Goal: Transaction & Acquisition: Purchase product/service

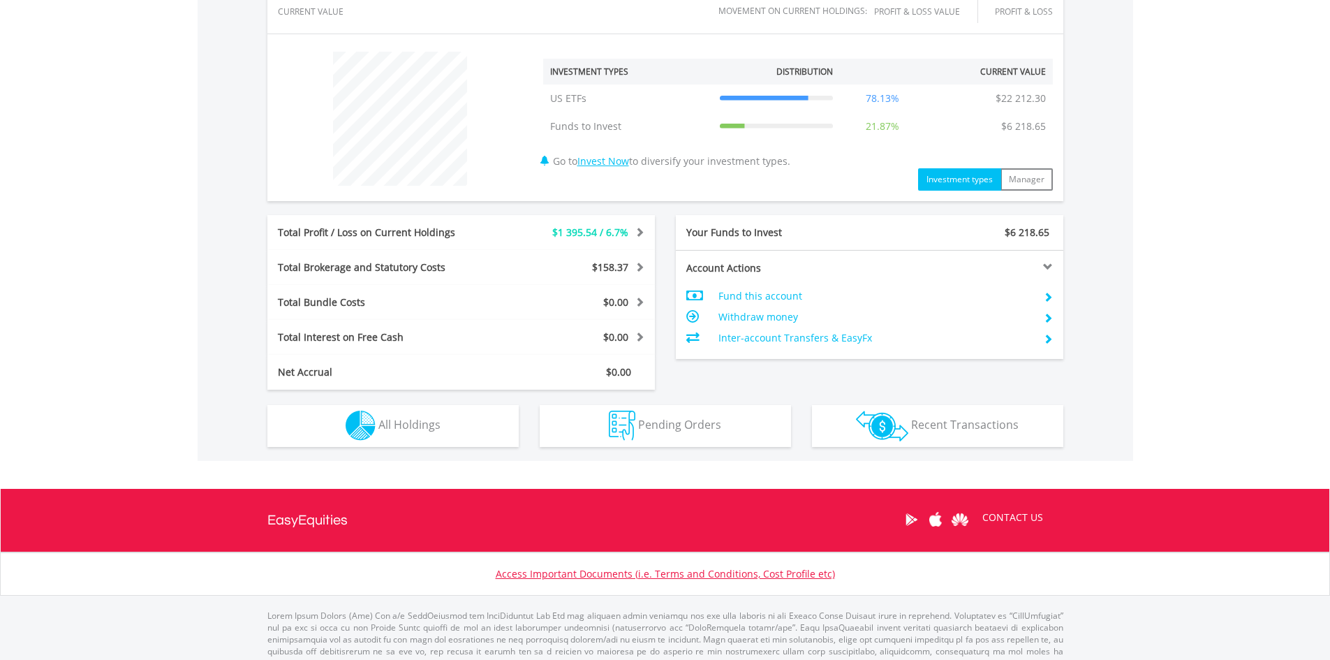
scroll to position [521, 0]
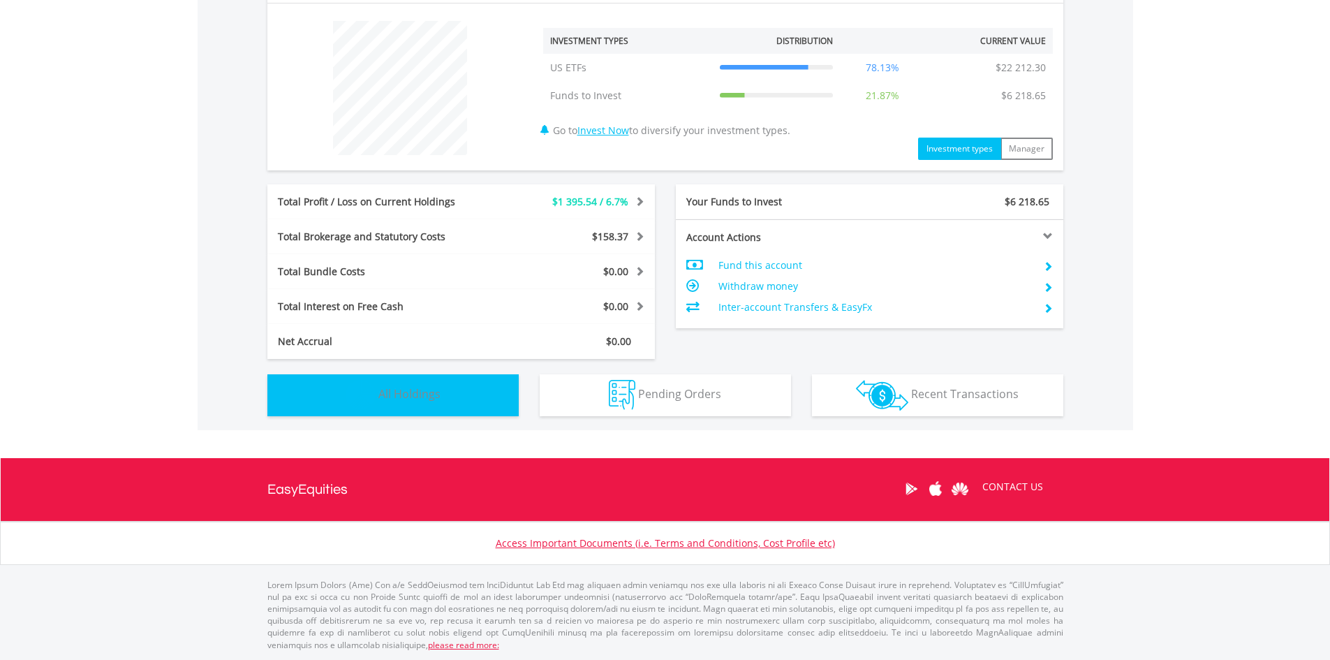
click at [449, 398] on button "Holdings All Holdings" at bounding box center [392, 395] width 251 height 42
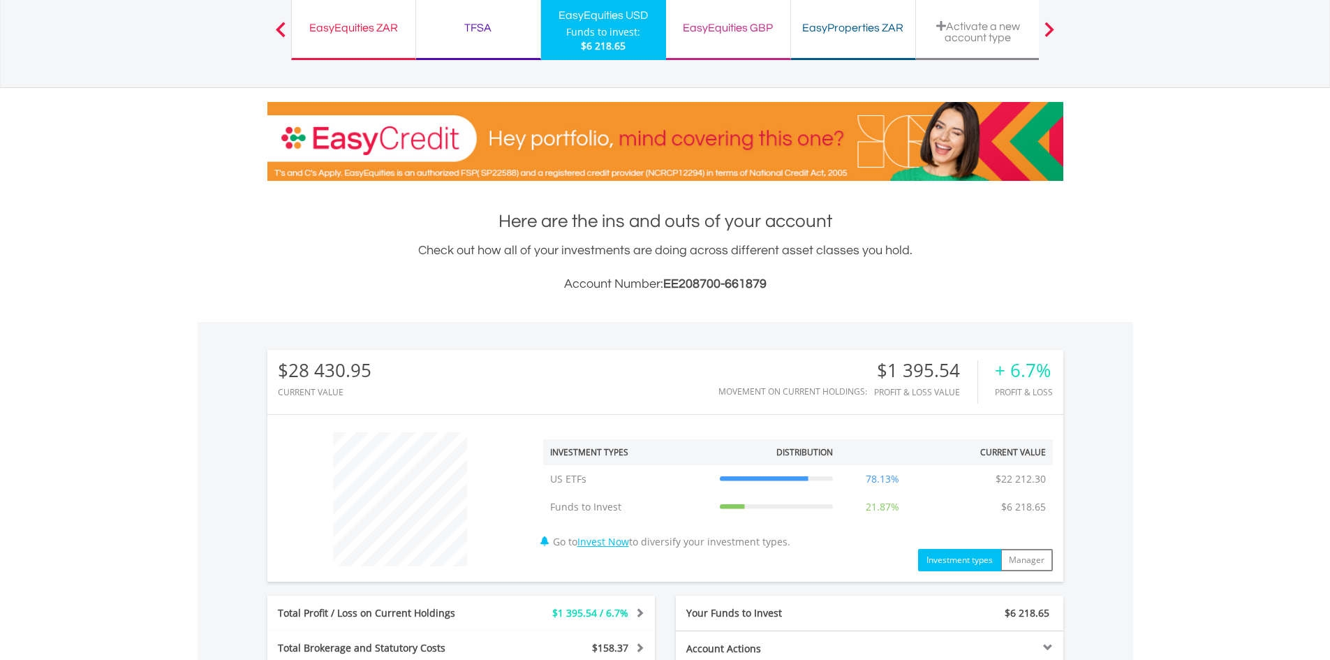
scroll to position [0, 0]
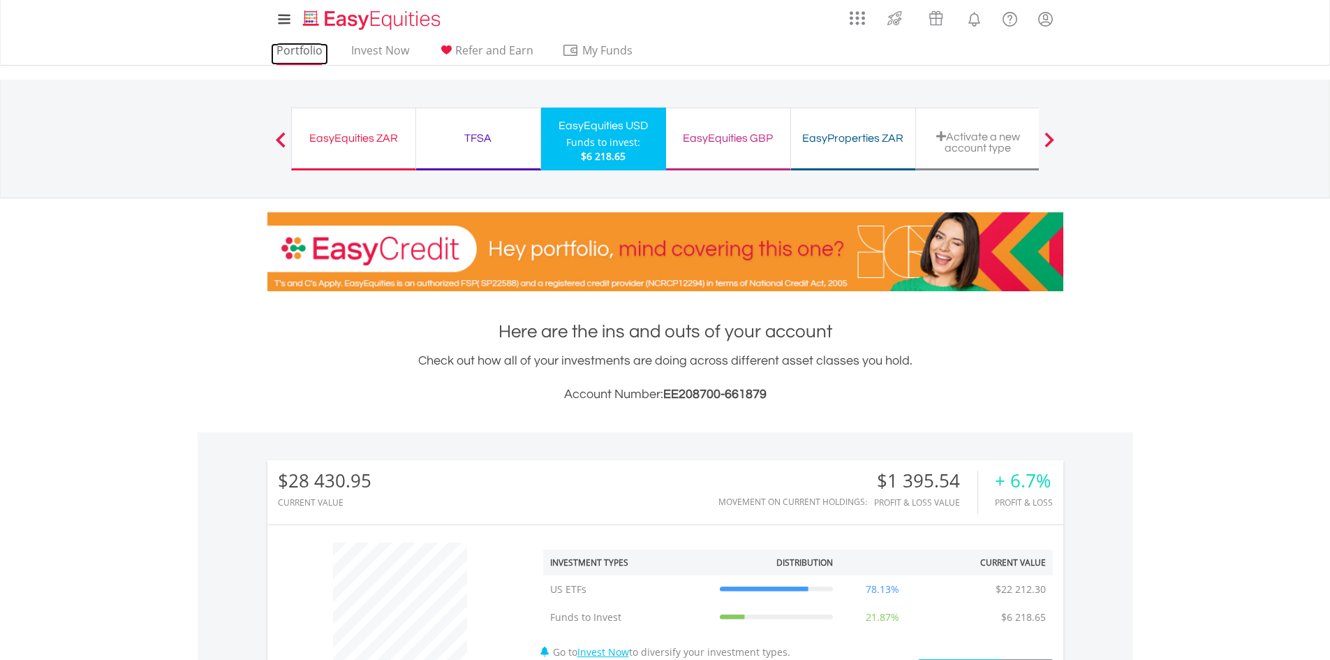
click at [319, 47] on link "Portfolio" at bounding box center [299, 54] width 57 height 22
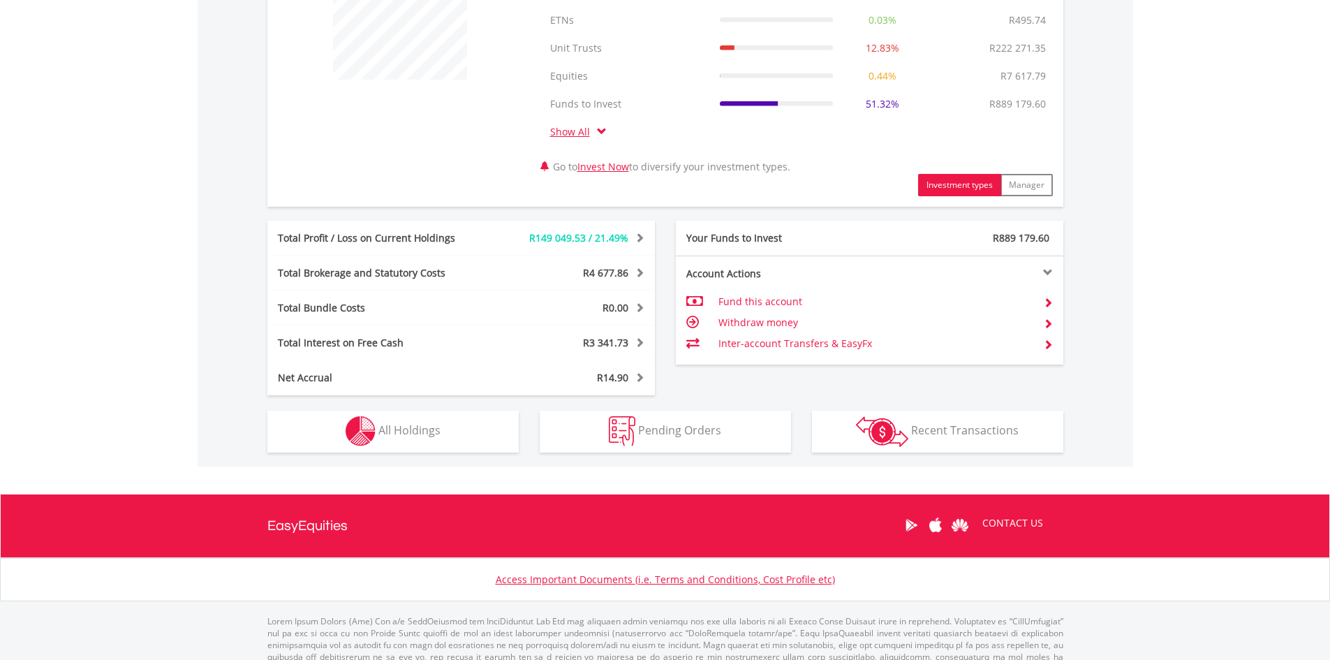
scroll to position [633, 0]
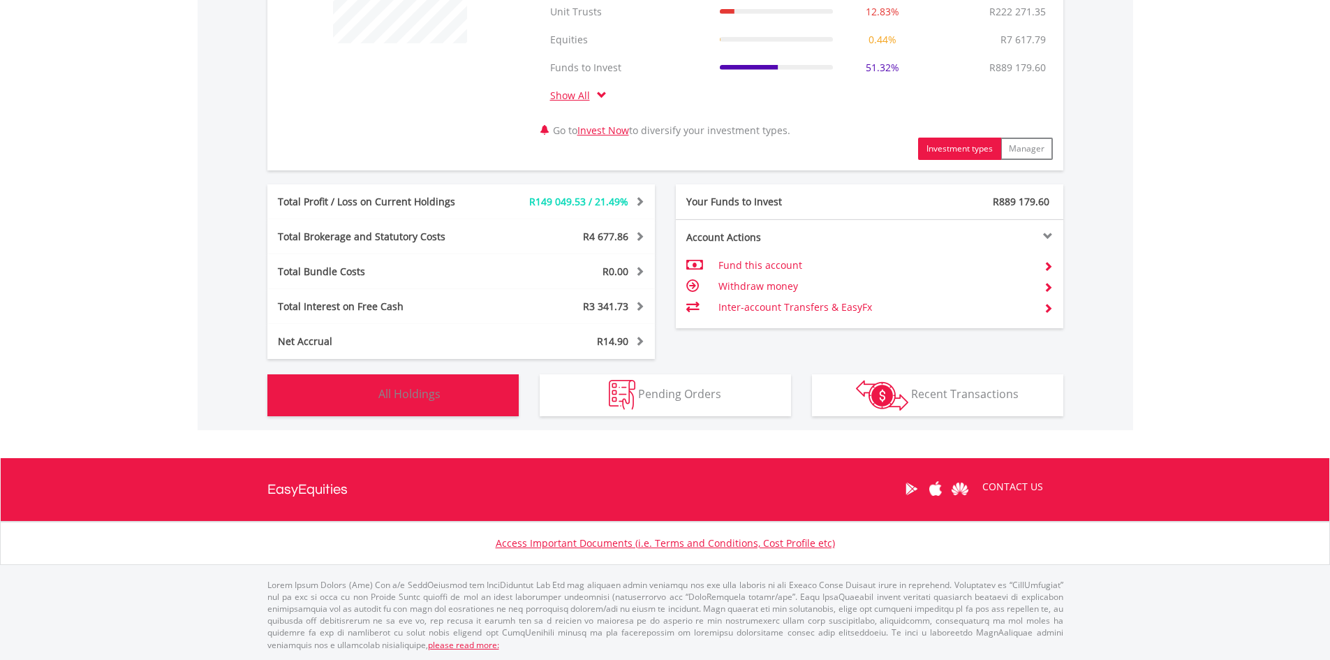
click at [494, 387] on button "Holdings All Holdings" at bounding box center [392, 395] width 251 height 42
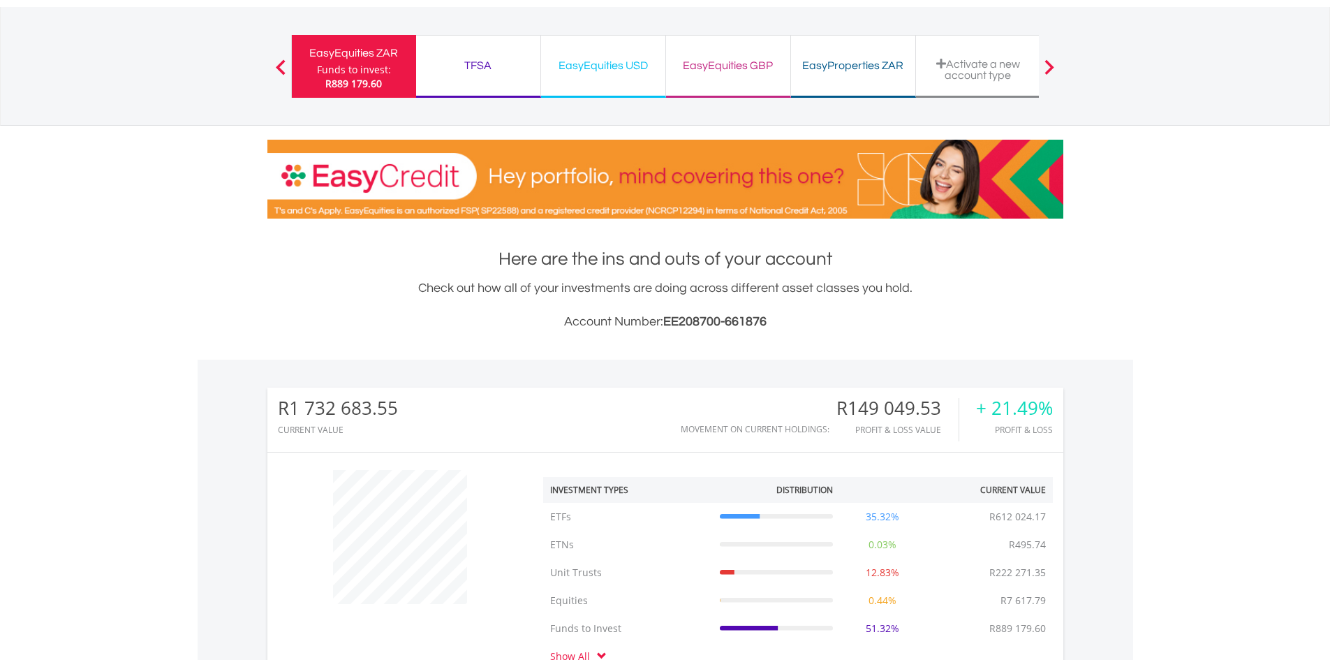
scroll to position [0, 0]
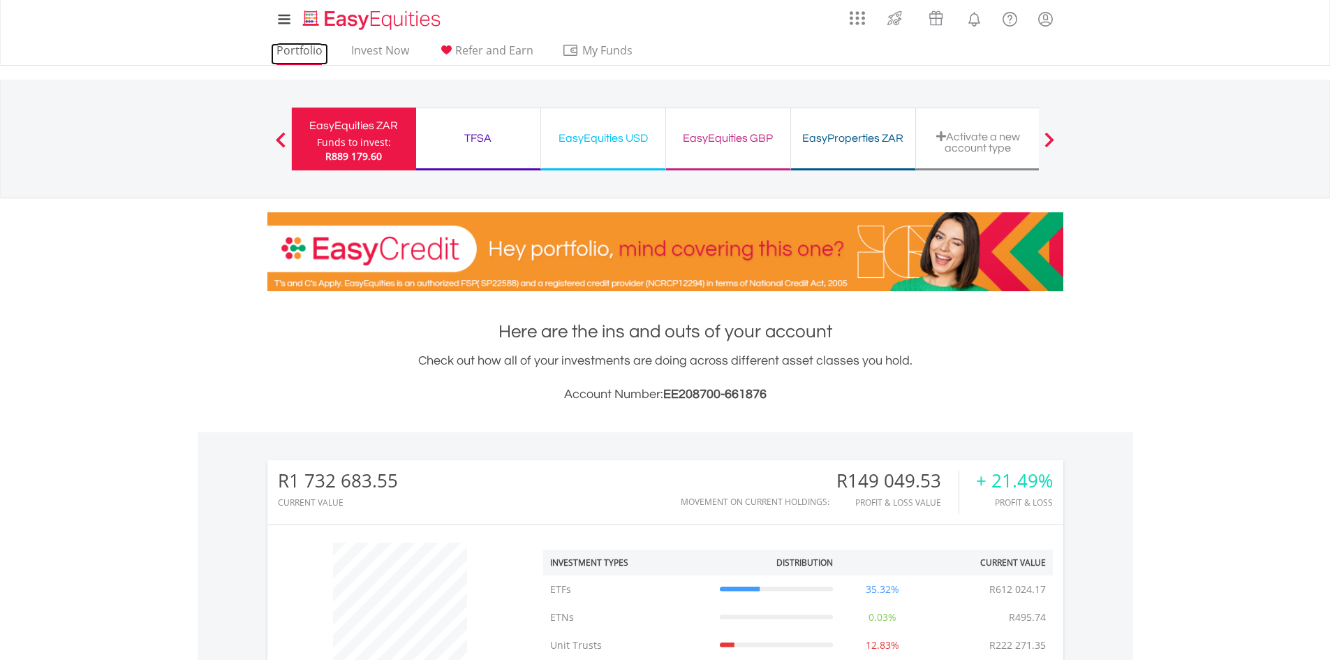
click at [298, 53] on link "Portfolio" at bounding box center [299, 54] width 57 height 22
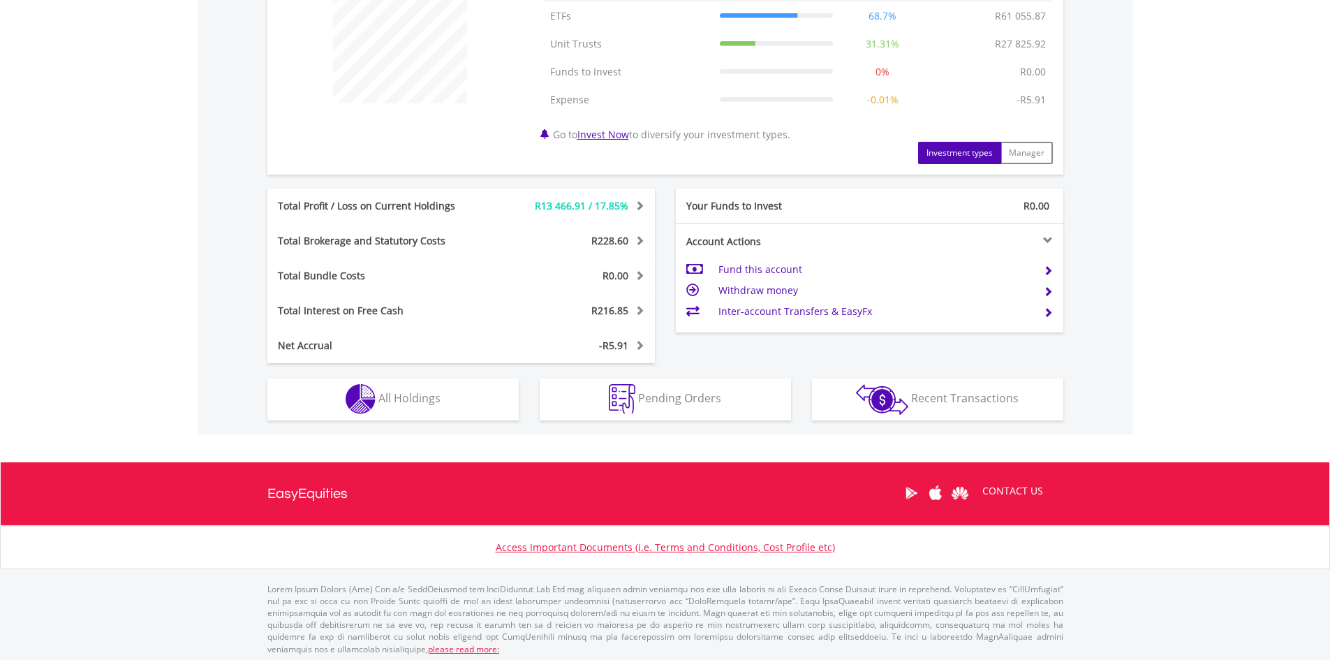
scroll to position [577, 0]
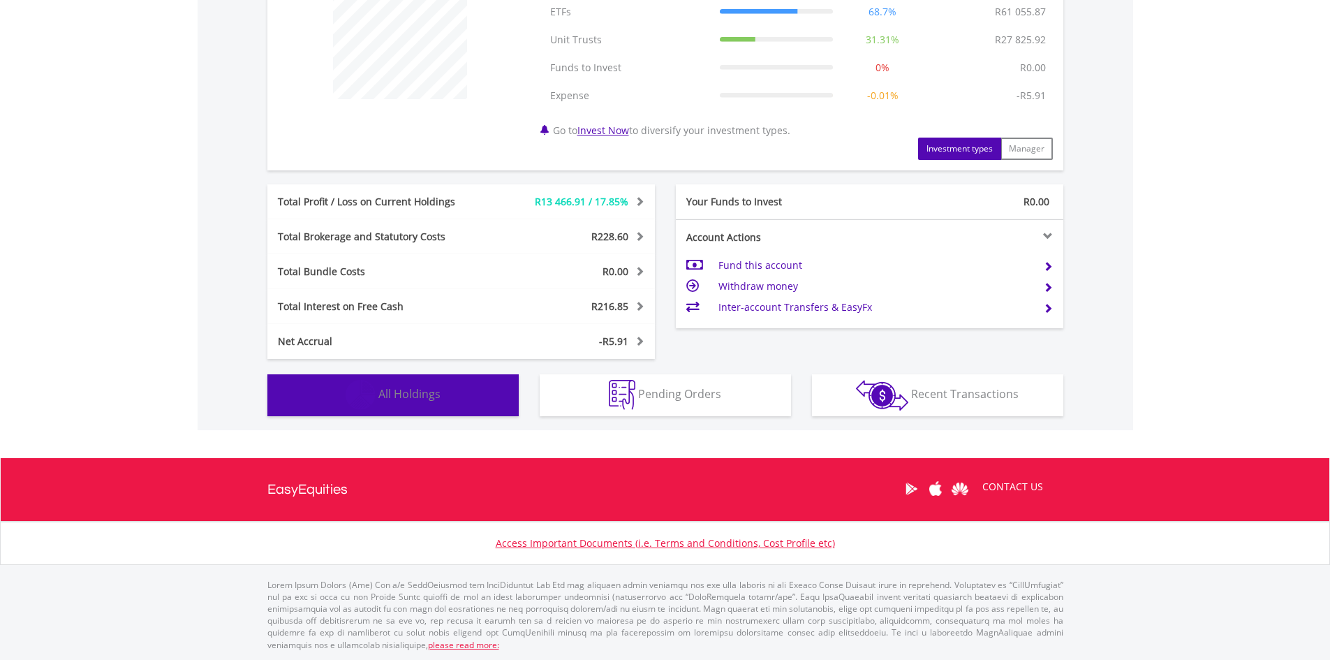
click at [424, 394] on span "All Holdings" at bounding box center [409, 393] width 62 height 15
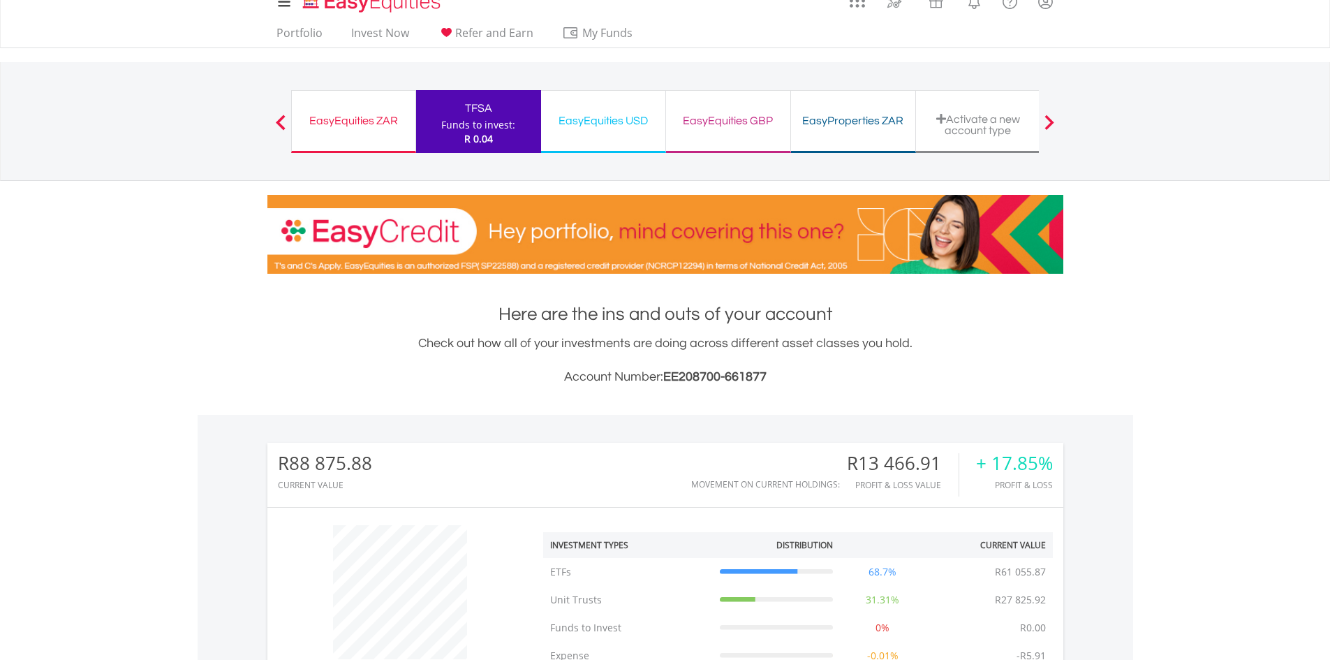
scroll to position [0, 0]
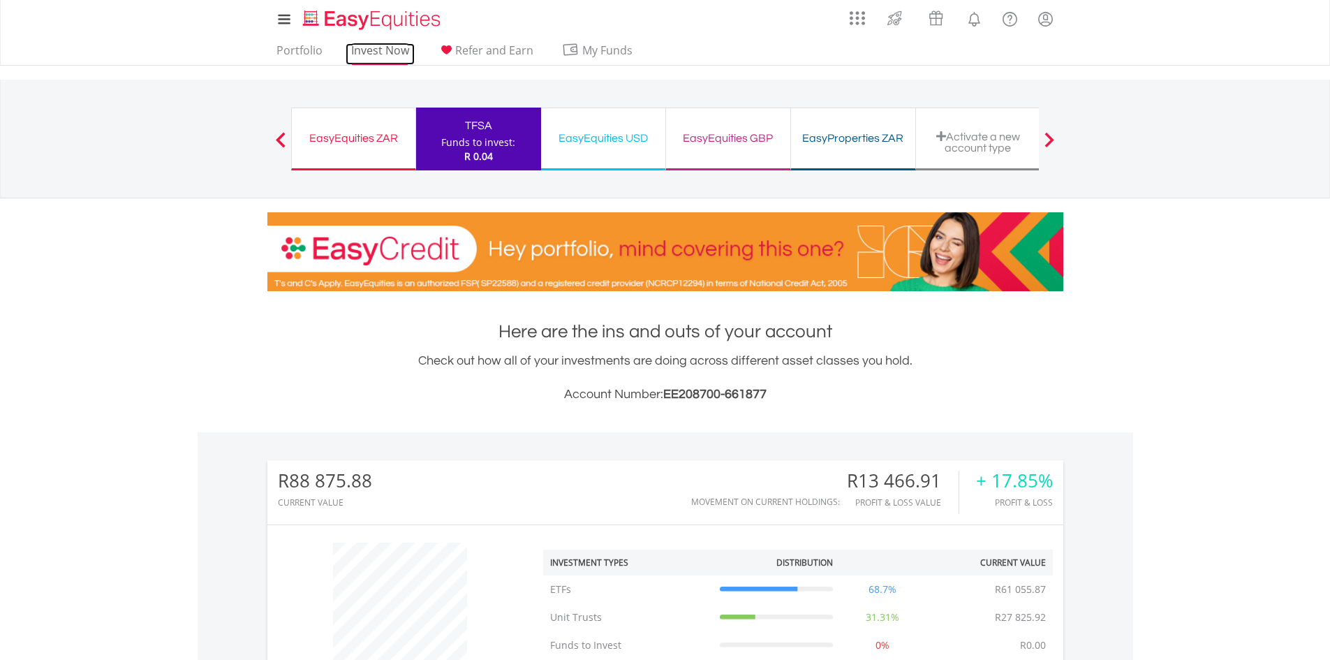
click at [393, 54] on link "Invest Now" at bounding box center [380, 54] width 69 height 22
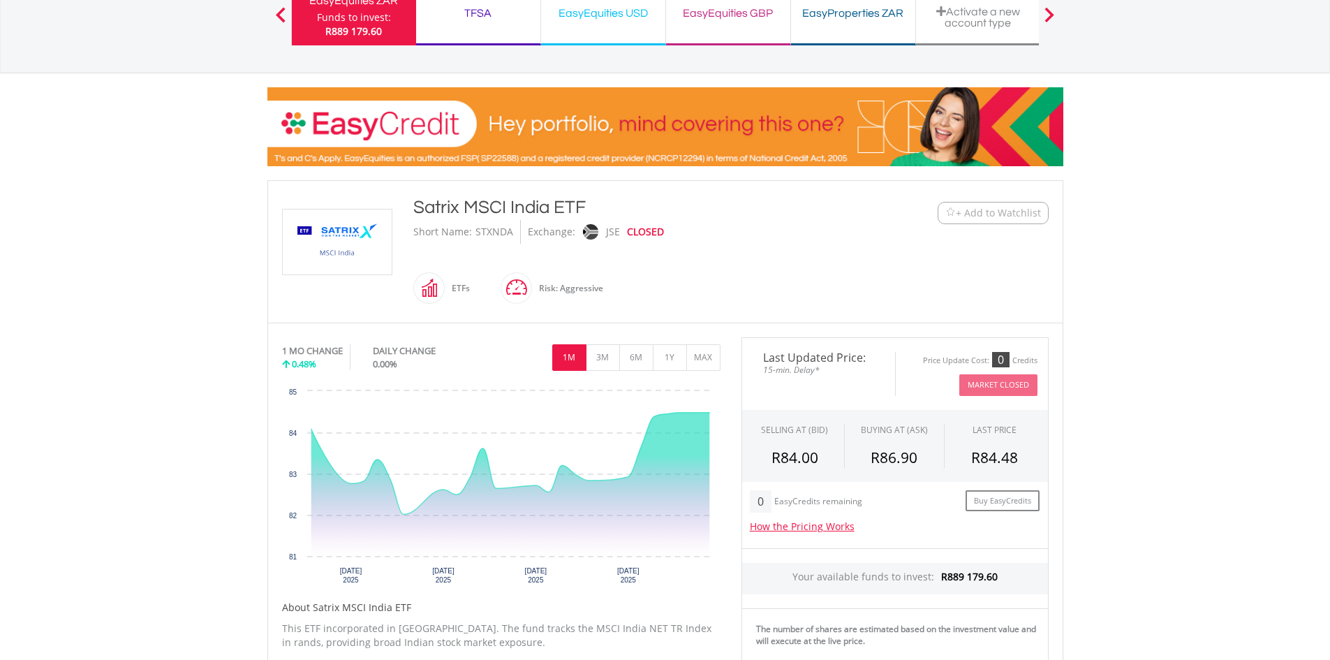
scroll to position [140, 0]
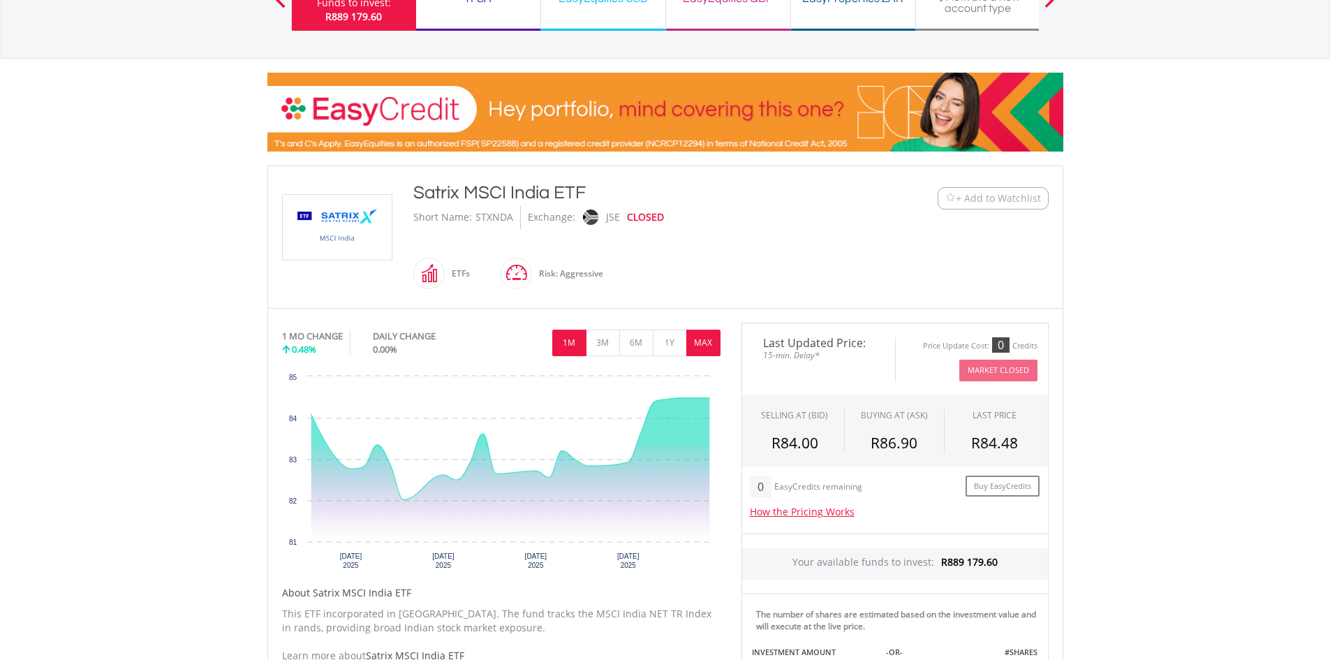
click at [697, 349] on button "MAX" at bounding box center [703, 343] width 34 height 27
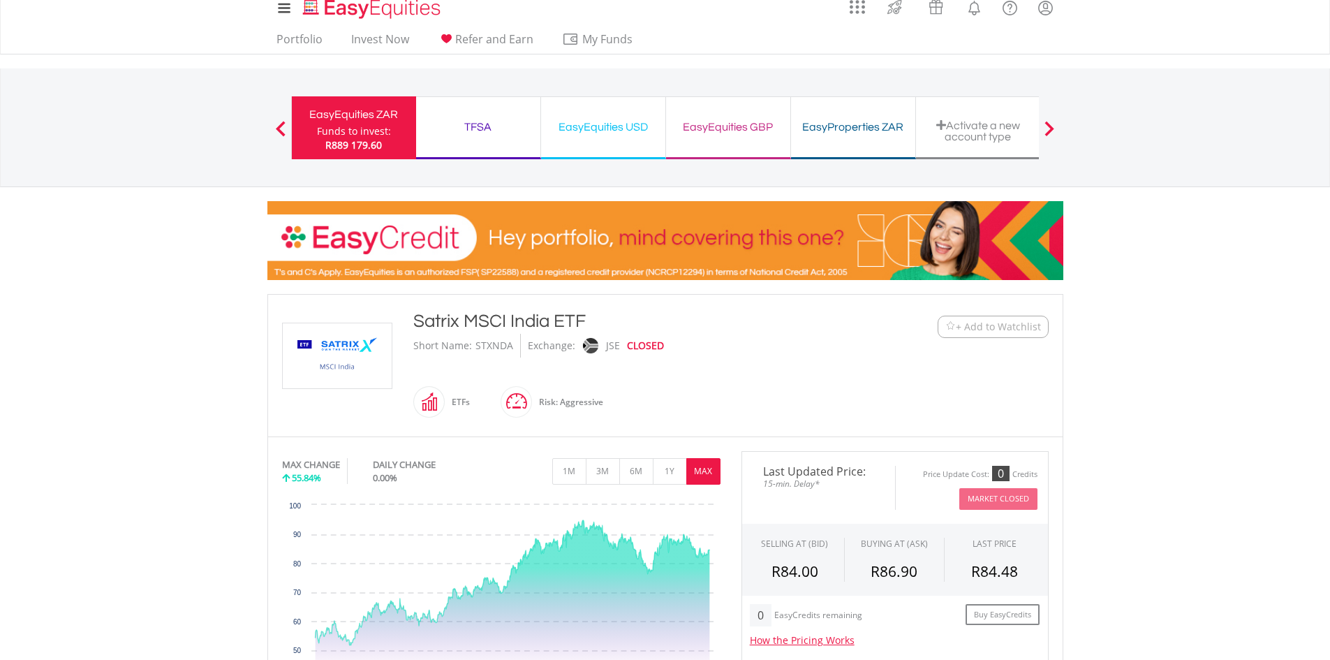
scroll to position [0, 0]
